Goal: Use online tool/utility

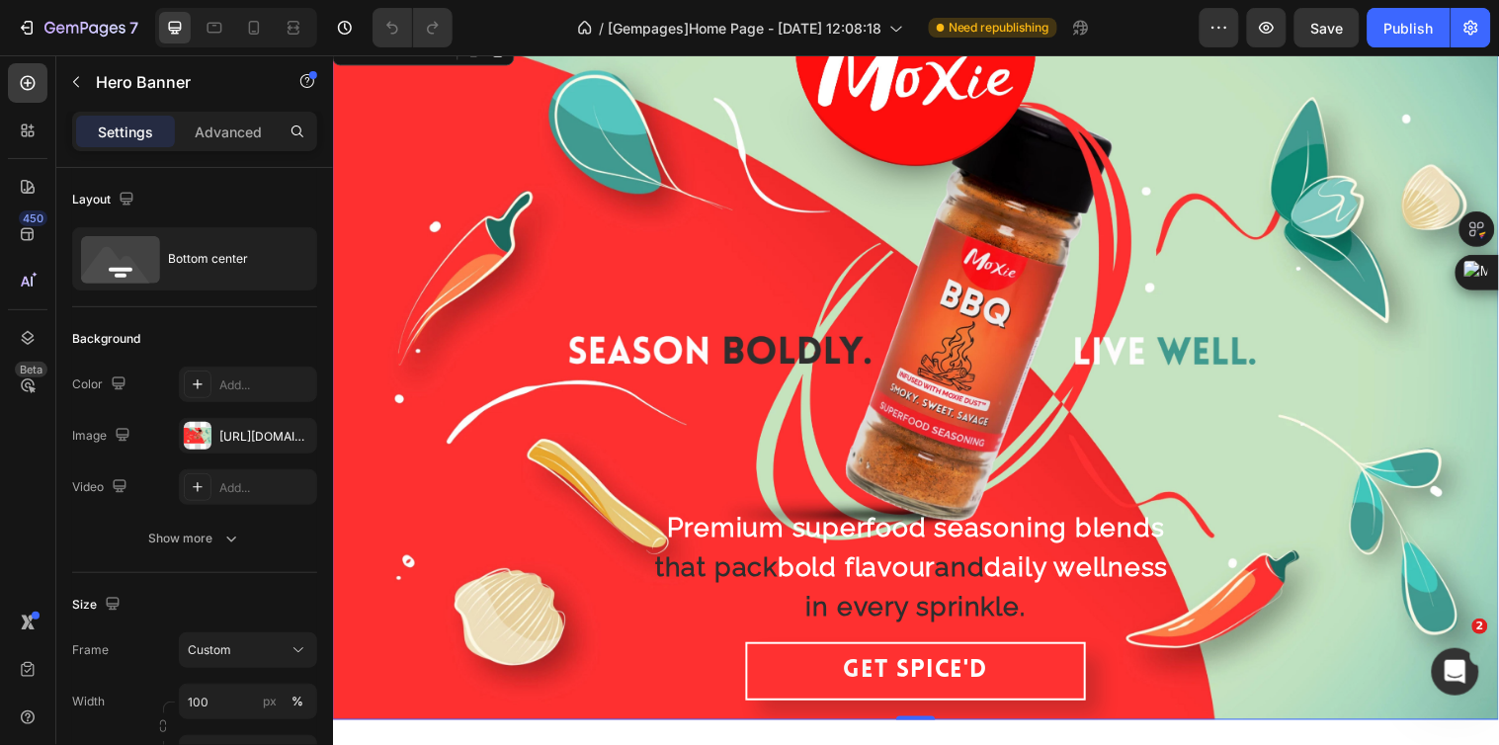
scroll to position [175, 0]
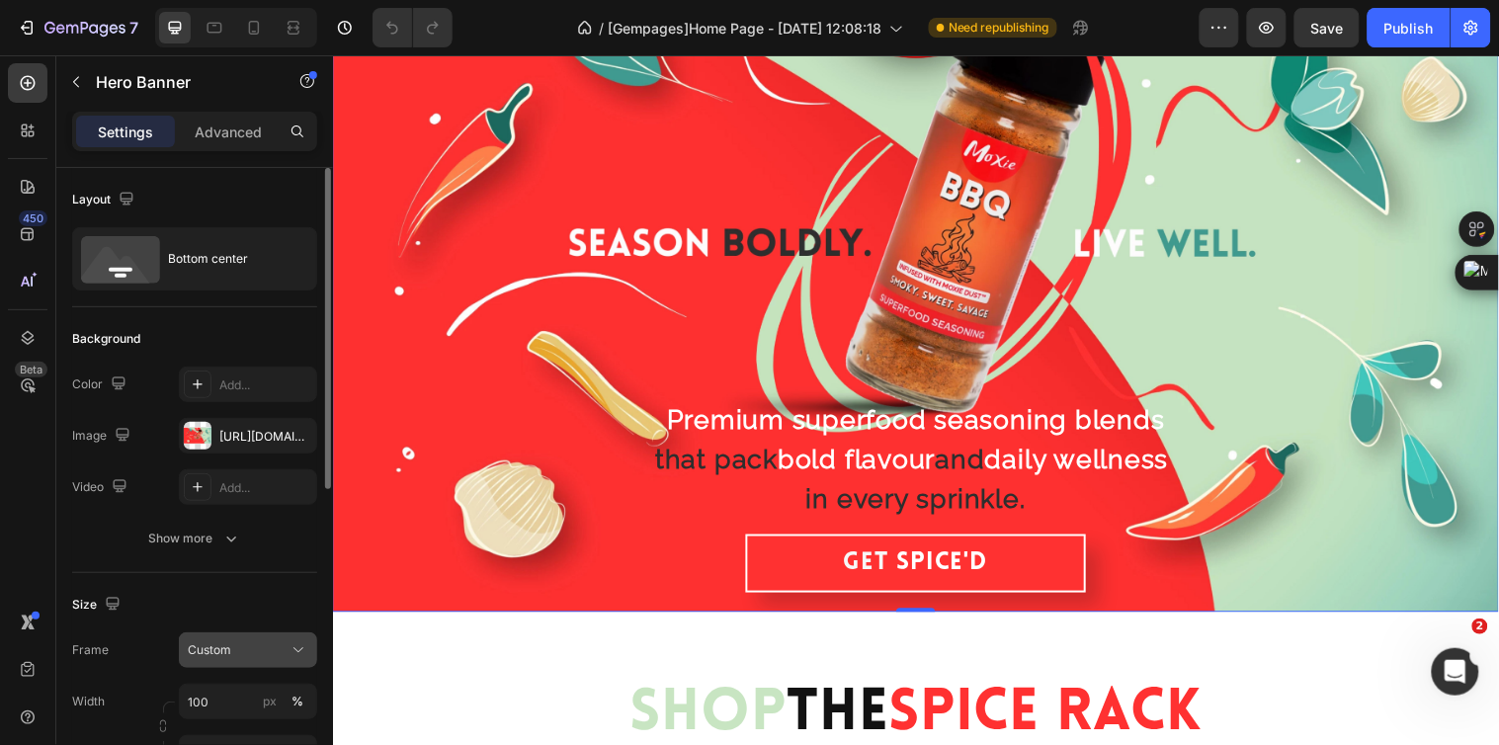
click at [249, 646] on div "Custom" at bounding box center [236, 650] width 97 height 18
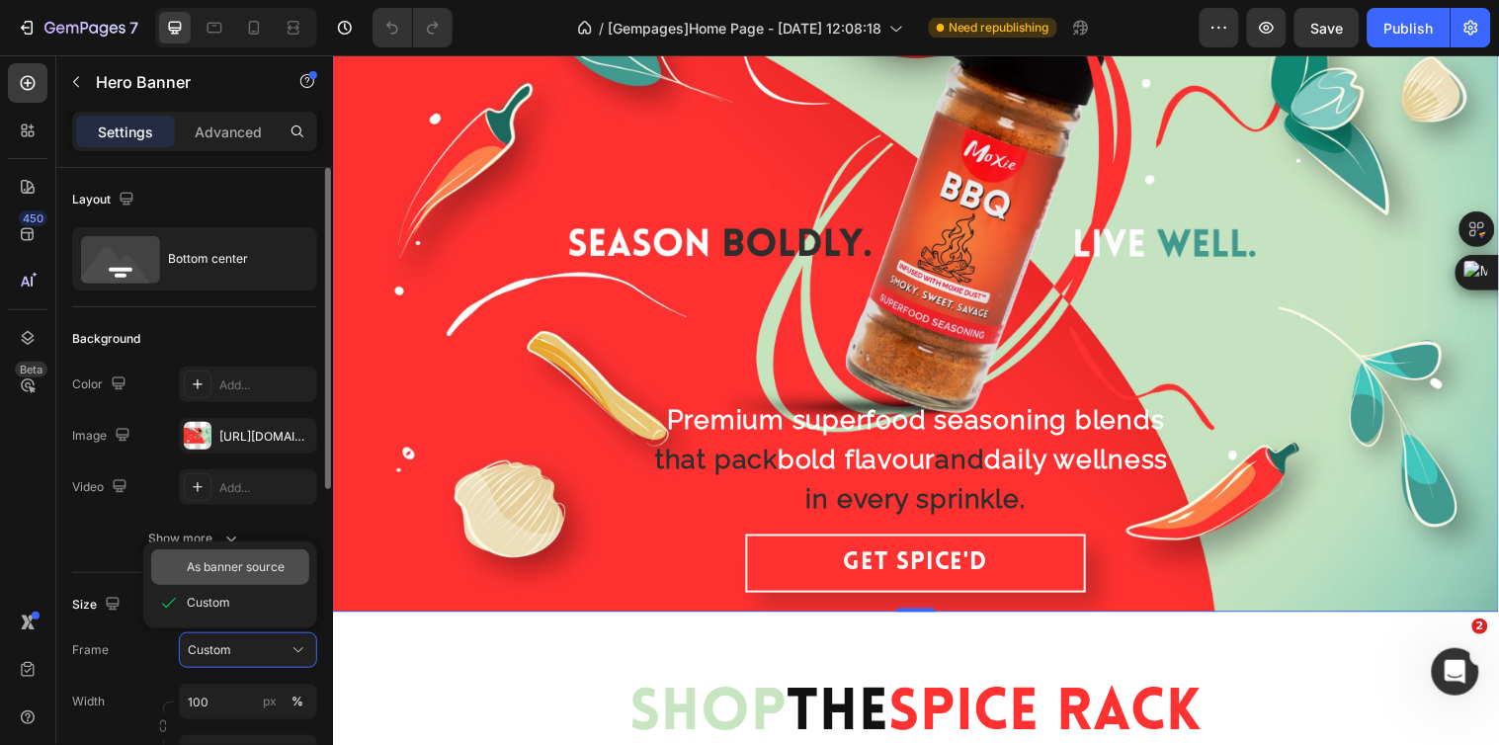
click at [238, 558] on span "As banner source" at bounding box center [236, 567] width 98 height 18
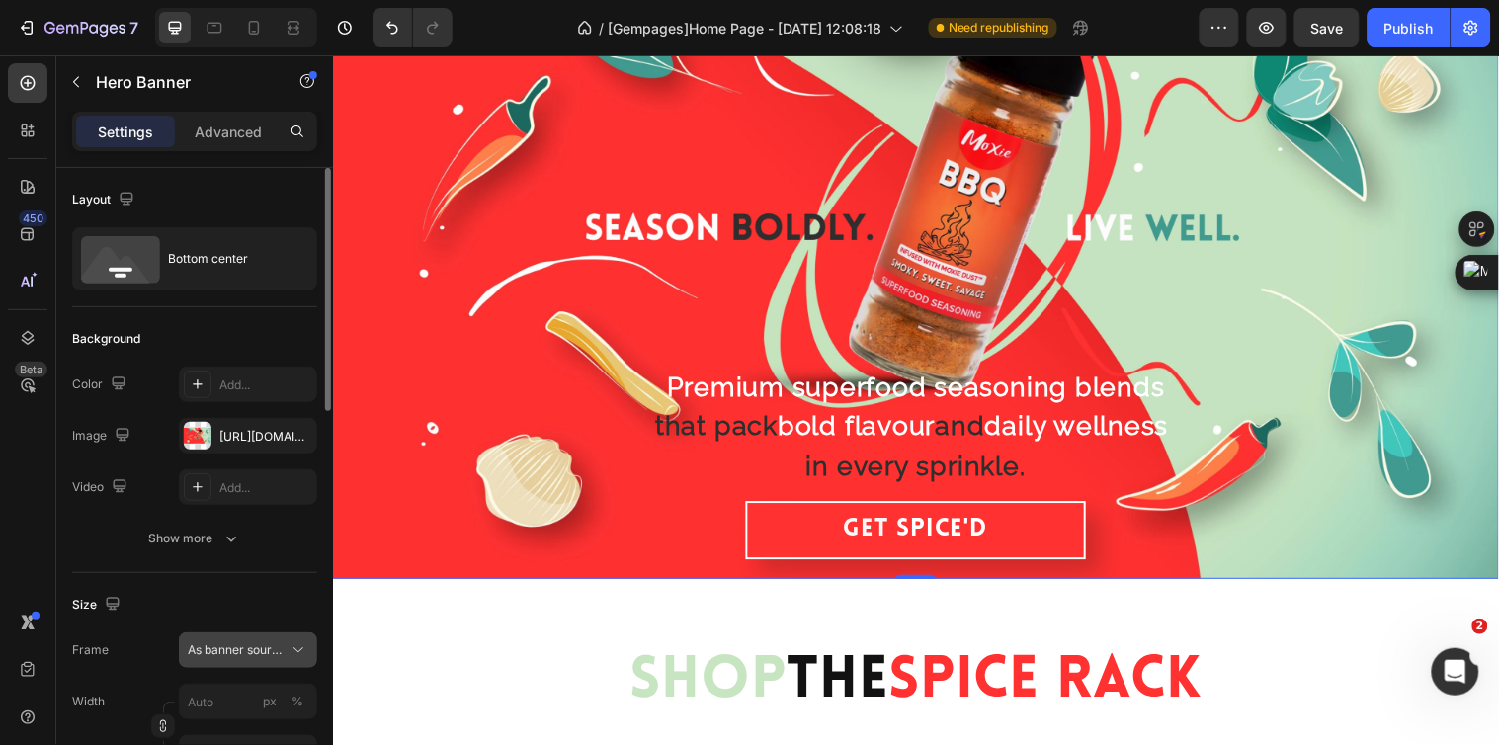
click at [239, 642] on span "As banner source" at bounding box center [236, 650] width 97 height 18
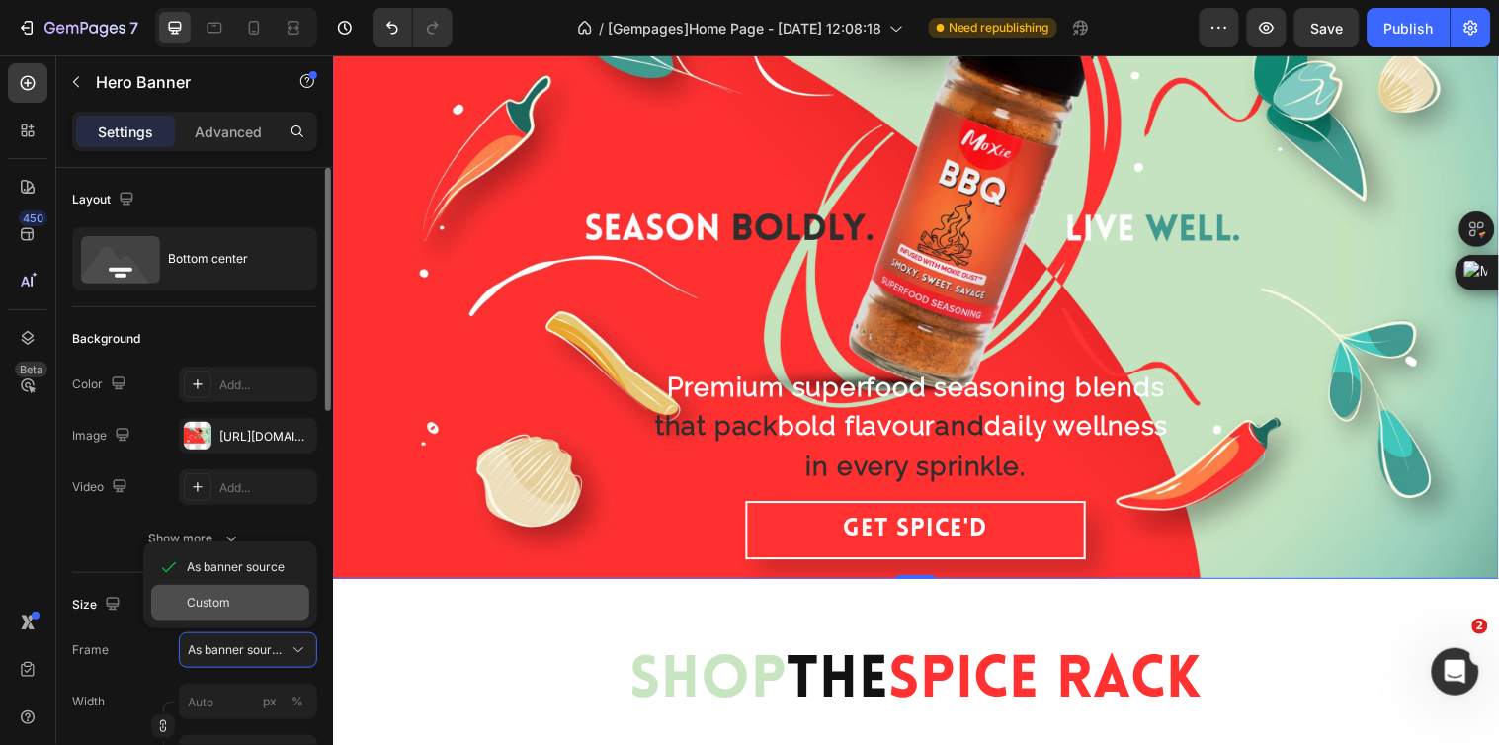
click at [234, 605] on div "Custom" at bounding box center [244, 603] width 115 height 18
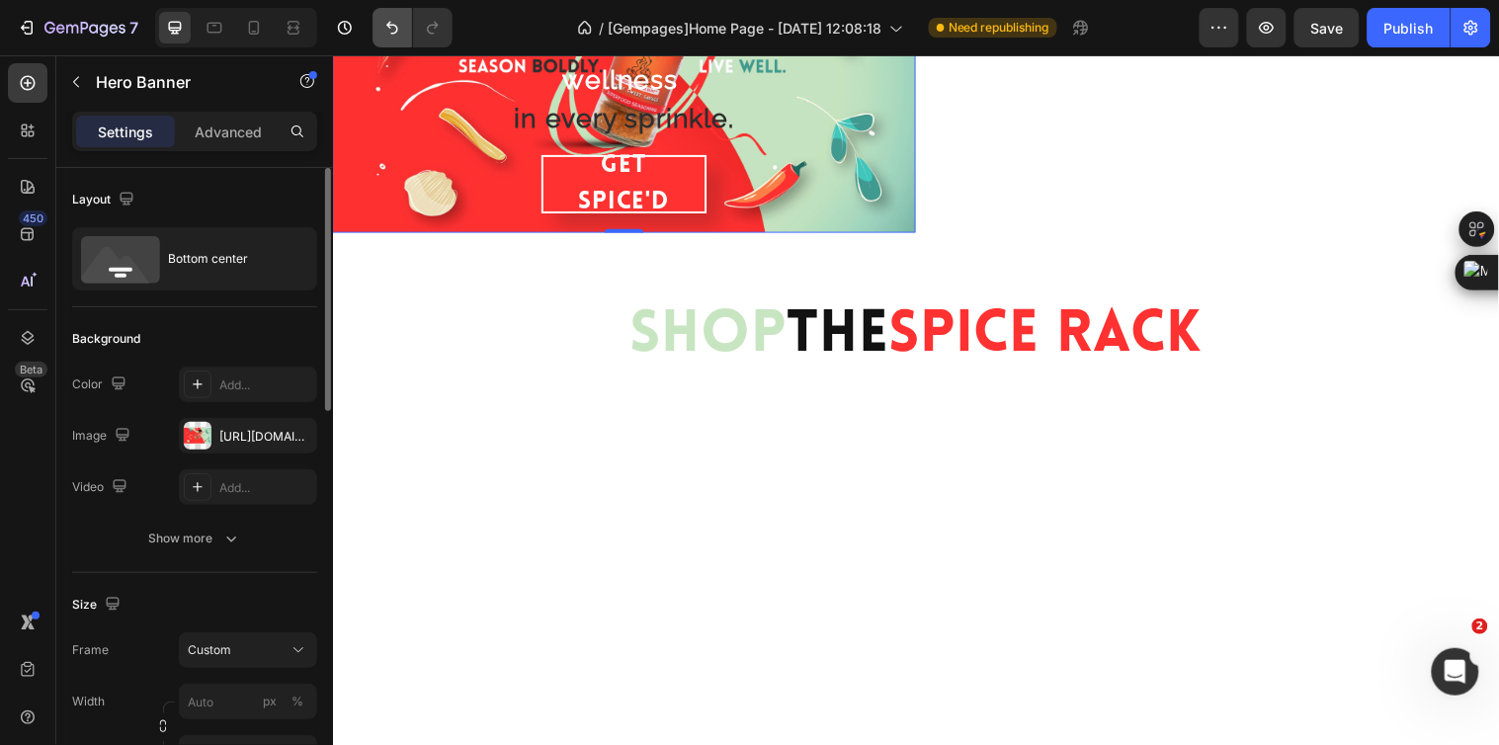
click at [390, 18] on icon "Undo/Redo" at bounding box center [392, 28] width 20 height 20
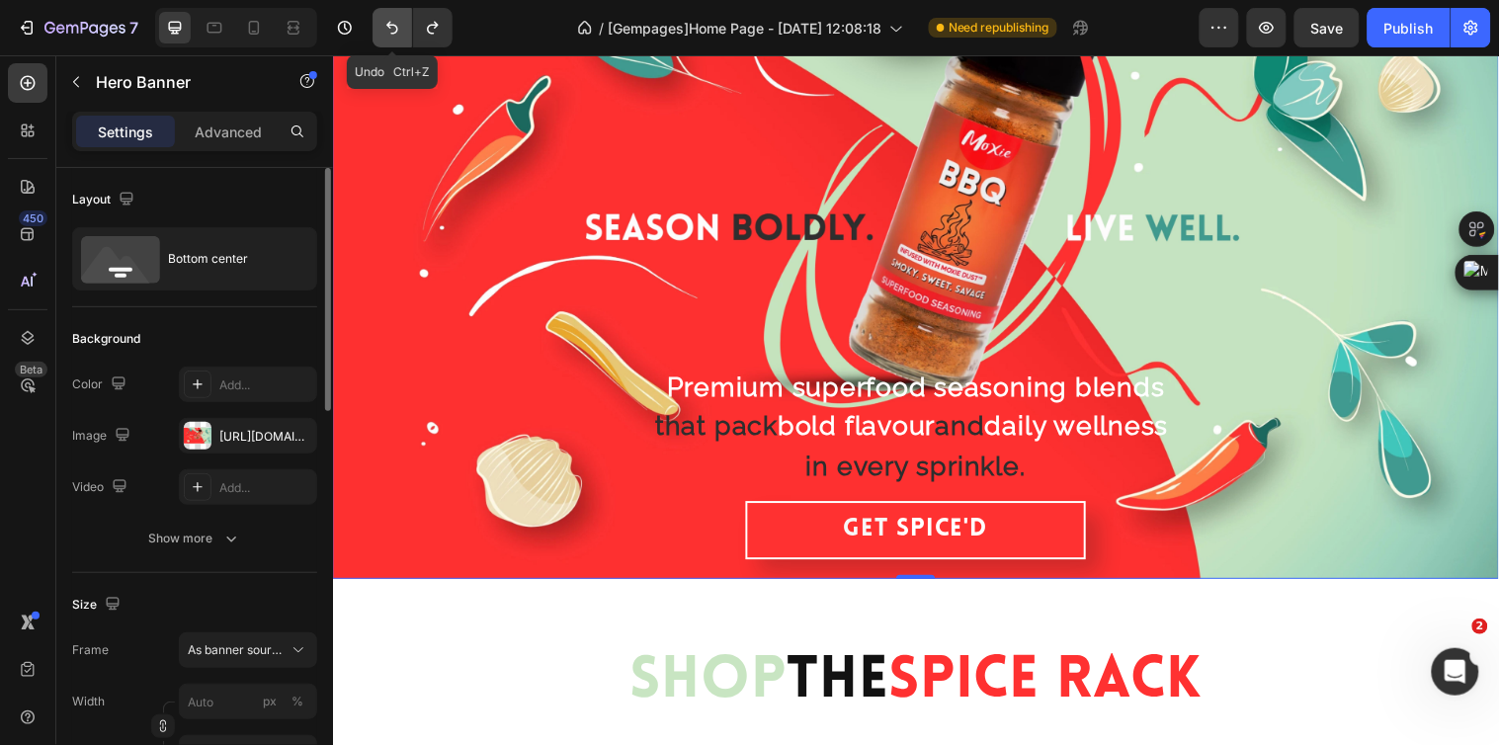
click at [390, 18] on icon "Undo/Redo" at bounding box center [392, 28] width 20 height 20
type input "100"
type input "100 vh"
